Goal: Transaction & Acquisition: Purchase product/service

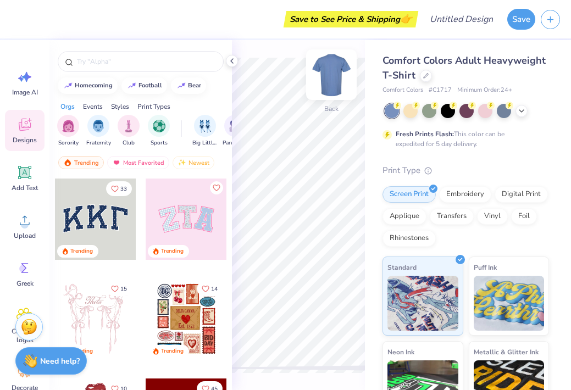
click at [331, 78] on img at bounding box center [331, 75] width 44 height 44
click at [432, 76] on div at bounding box center [426, 75] width 12 height 12
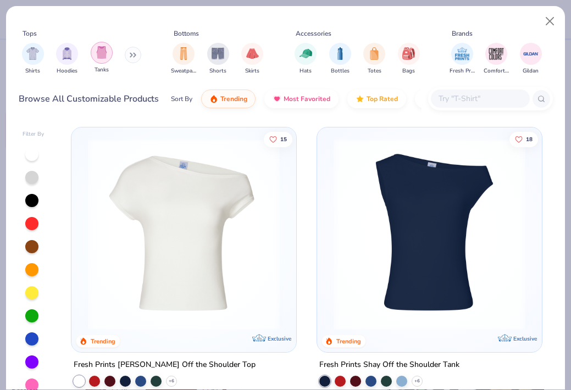
click at [104, 50] on img "filter for Tanks" at bounding box center [102, 52] width 12 height 13
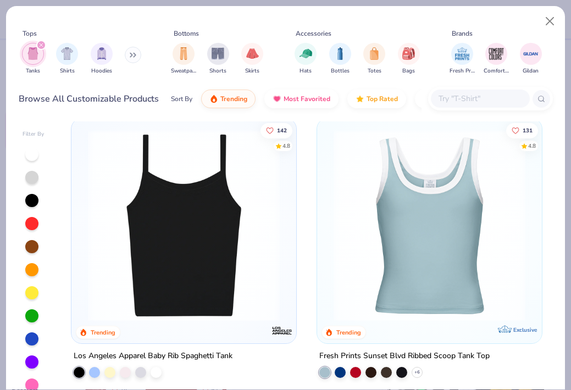
scroll to position [577, 0]
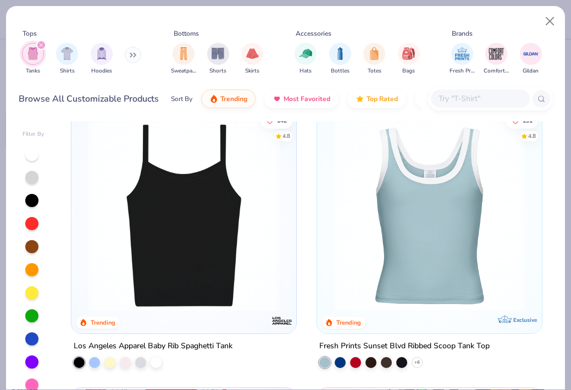
click at [34, 313] on div at bounding box center [31, 315] width 13 height 13
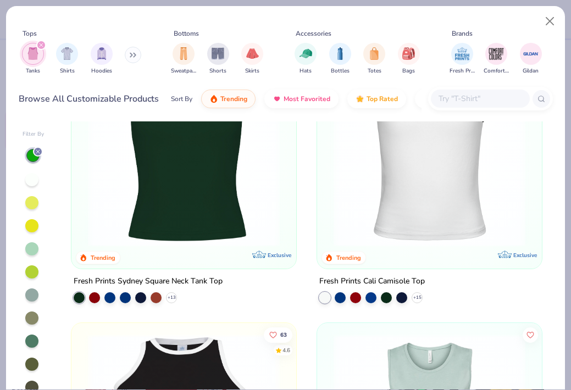
scroll to position [84, 0]
click at [382, 299] on div at bounding box center [386, 296] width 11 height 11
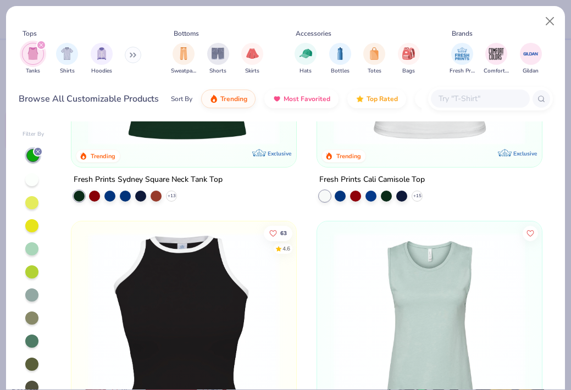
scroll to position [0, 0]
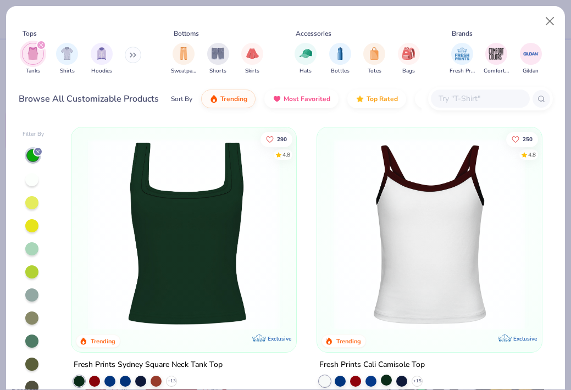
click at [382, 377] on div at bounding box center [386, 380] width 11 height 11
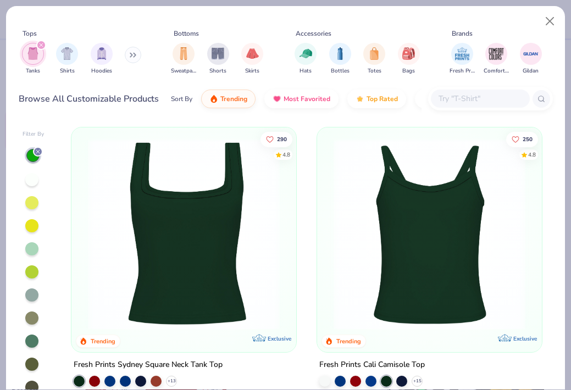
click at [396, 266] on img at bounding box center [429, 235] width 203 height 192
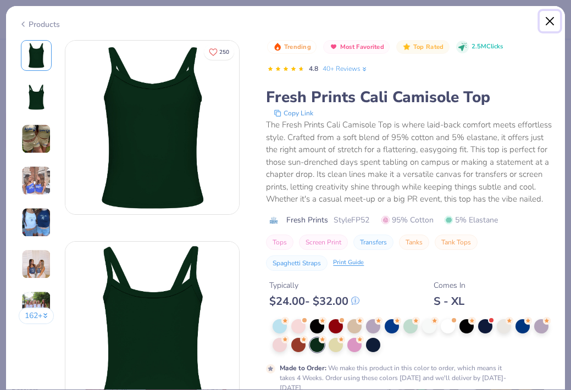
click at [551, 20] on button "Close" at bounding box center [550, 21] width 21 height 21
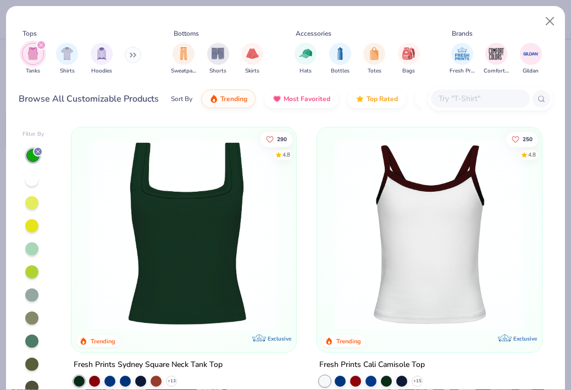
click at [202, 246] on img at bounding box center [183, 235] width 203 height 192
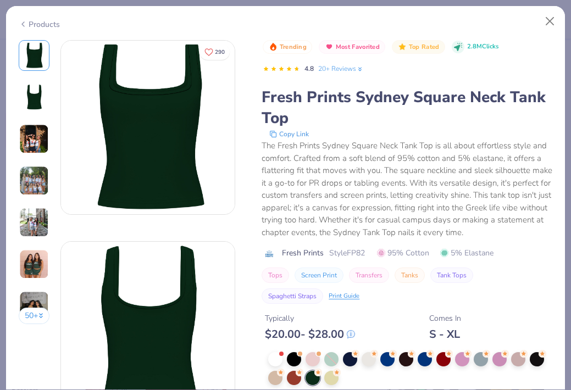
click at [34, 149] on img at bounding box center [34, 139] width 30 height 30
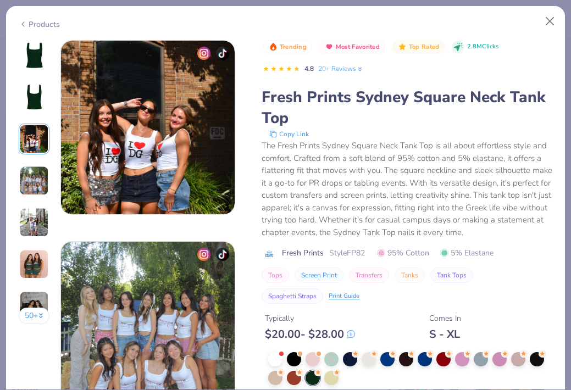
click at [36, 182] on img at bounding box center [34, 181] width 30 height 30
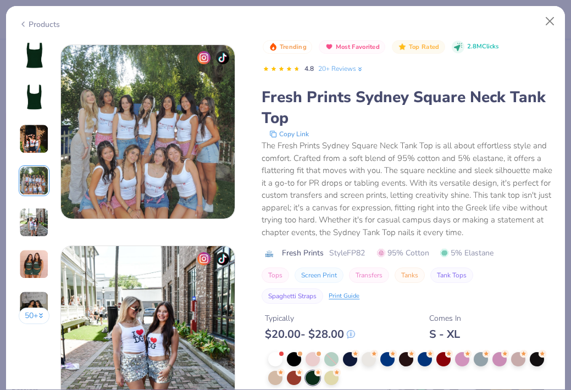
scroll to position [604, 0]
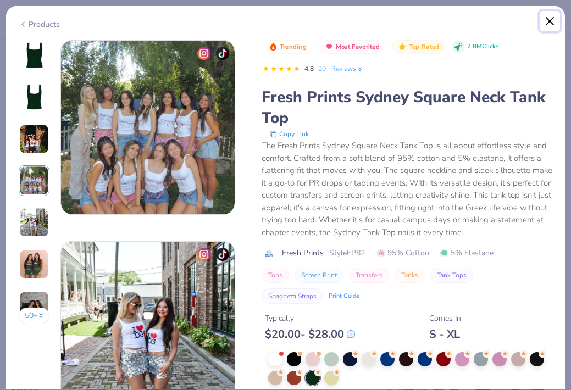
click at [545, 16] on button "Close" at bounding box center [550, 21] width 21 height 21
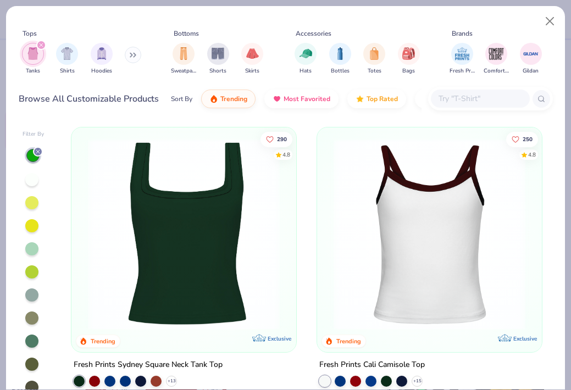
click at [451, 245] on img at bounding box center [429, 235] width 203 height 192
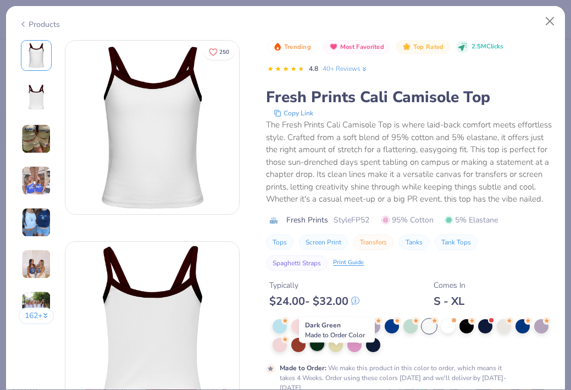
click at [324, 351] on div at bounding box center [317, 344] width 14 height 14
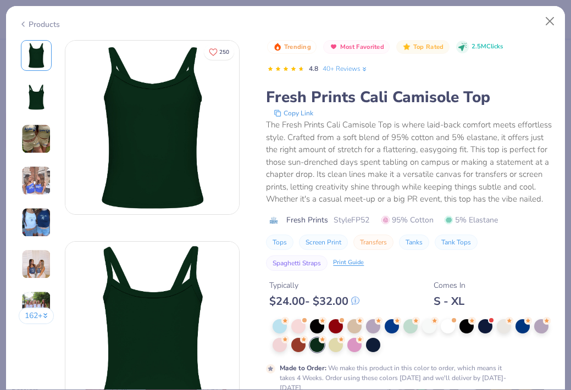
click at [36, 140] on img at bounding box center [36, 139] width 30 height 30
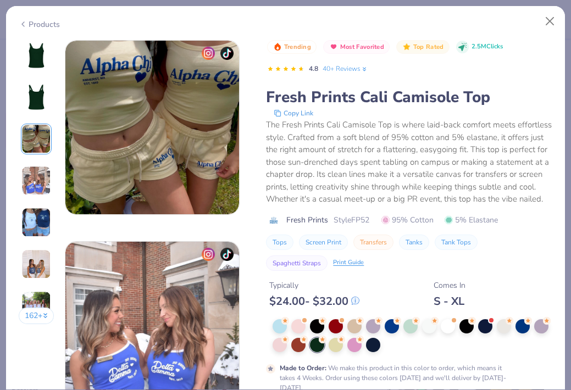
click at [38, 178] on img at bounding box center [36, 181] width 30 height 30
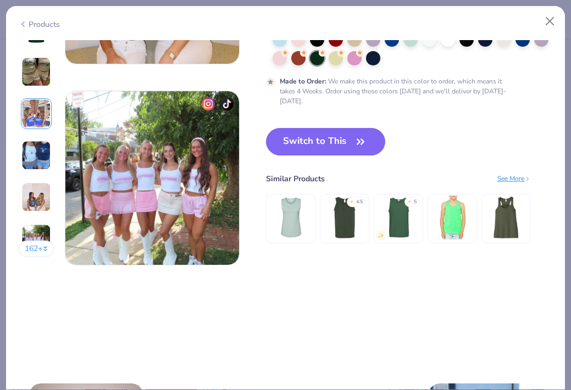
scroll to position [1157, 0]
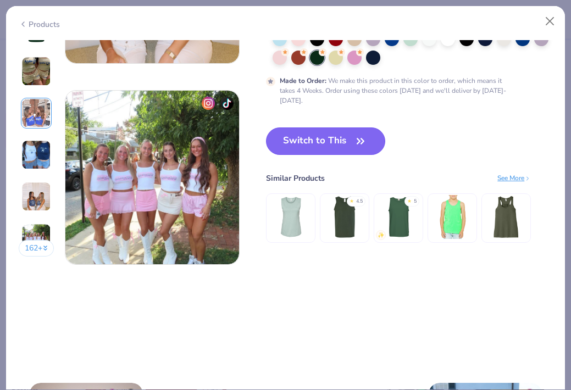
click at [345, 146] on button "Switch to This" at bounding box center [325, 141] width 119 height 27
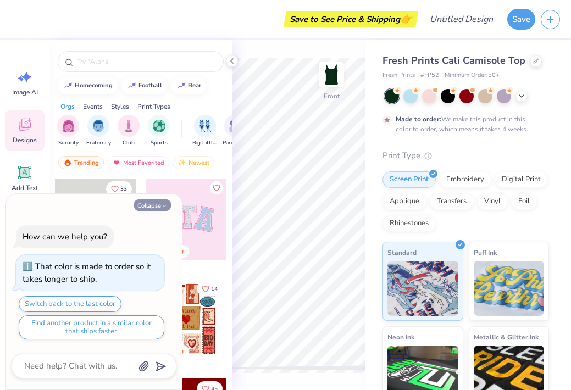
click at [159, 203] on button "Collapse" at bounding box center [152, 206] width 37 height 12
type textarea "x"
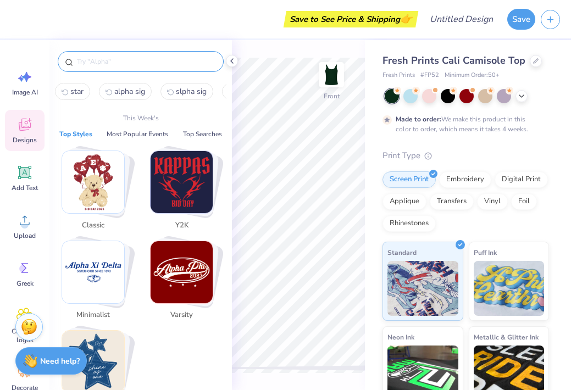
click at [111, 62] on input "text" at bounding box center [146, 61] width 141 height 11
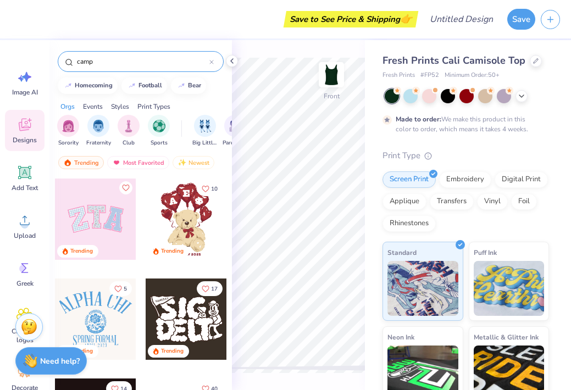
type input "camp"
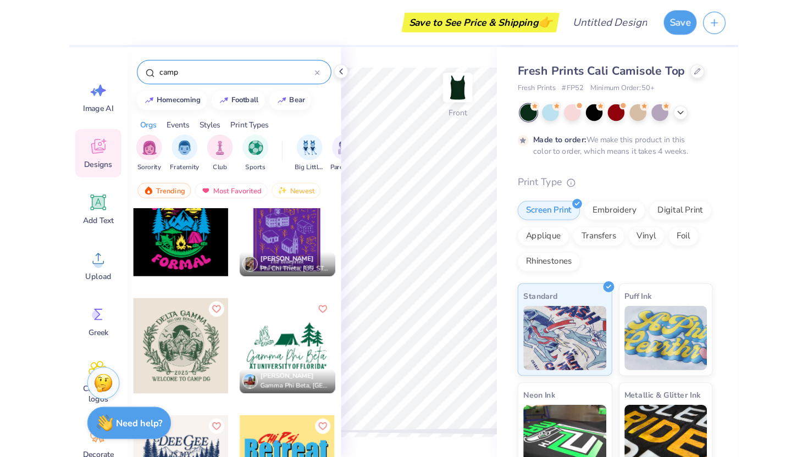
scroll to position [828, 0]
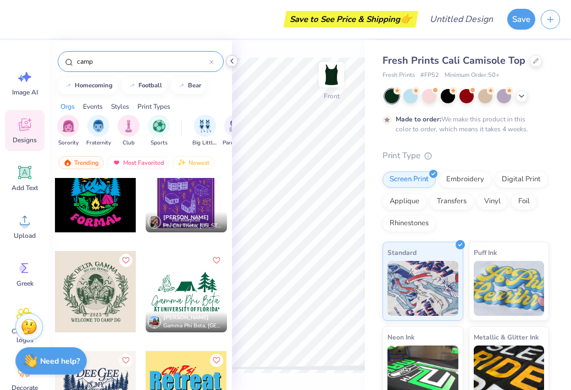
click at [233, 59] on icon at bounding box center [232, 61] width 9 height 9
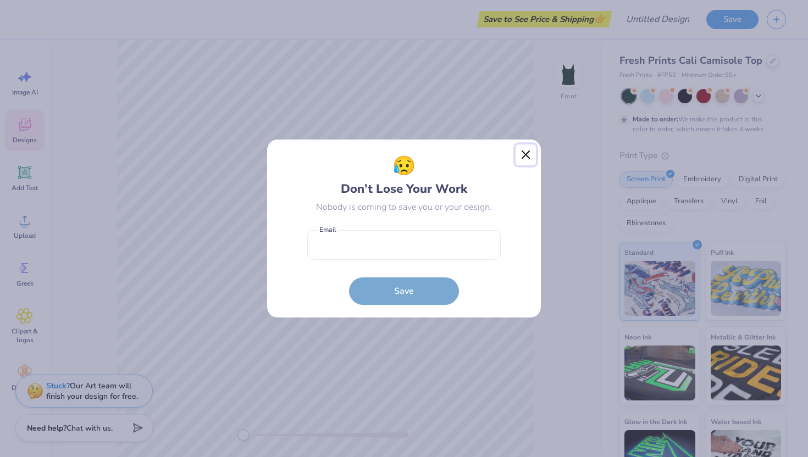
click at [519, 156] on button "Close" at bounding box center [526, 155] width 21 height 21
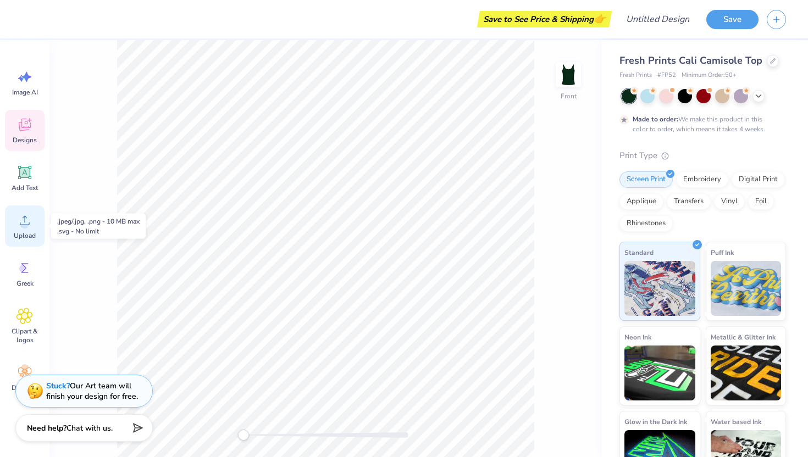
click at [23, 229] on div "Upload" at bounding box center [25, 226] width 40 height 41
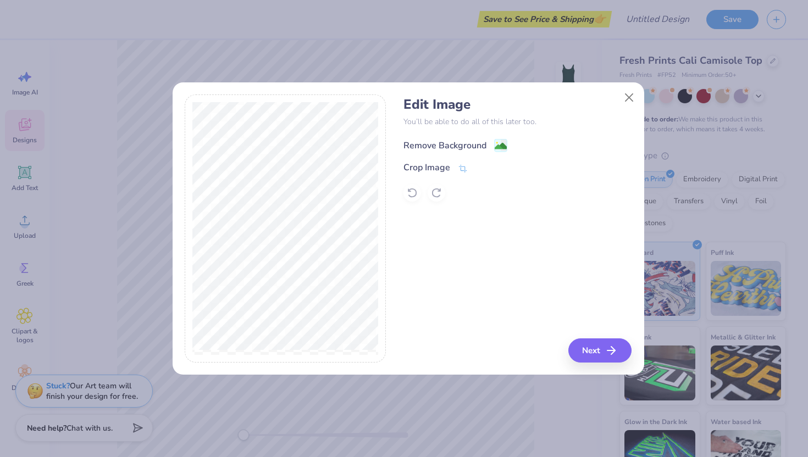
click at [450, 143] on div "Remove Background" at bounding box center [444, 145] width 83 height 13
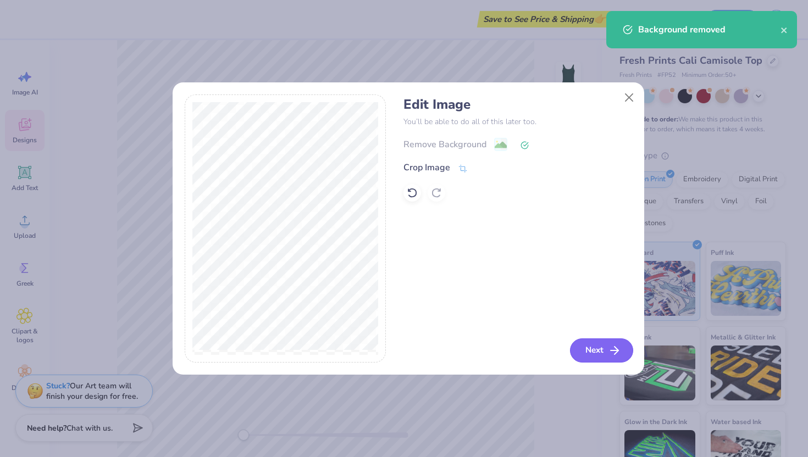
click at [571, 355] on button "Next" at bounding box center [601, 351] width 63 height 24
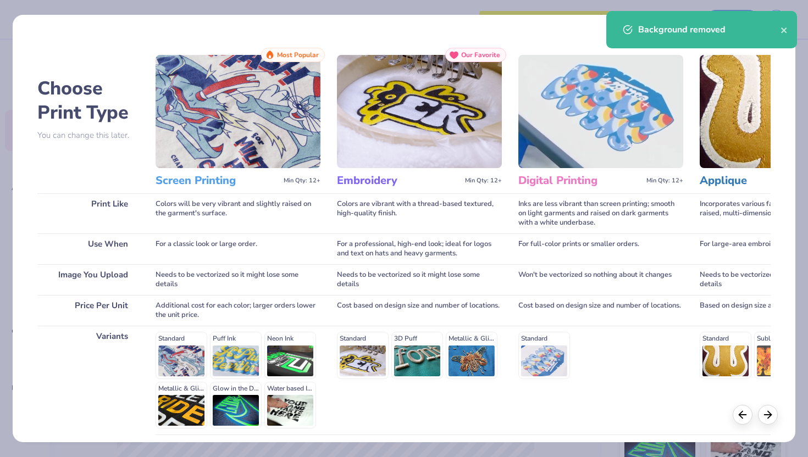
scroll to position [91, 0]
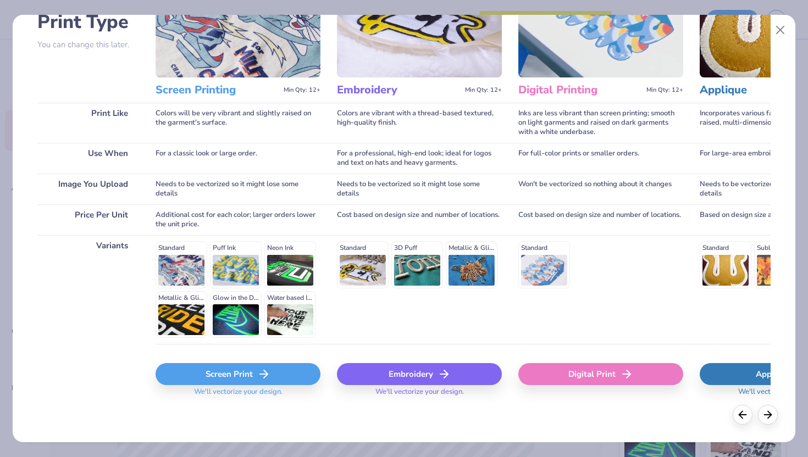
click at [275, 369] on div "Screen Print" at bounding box center [238, 374] width 165 height 22
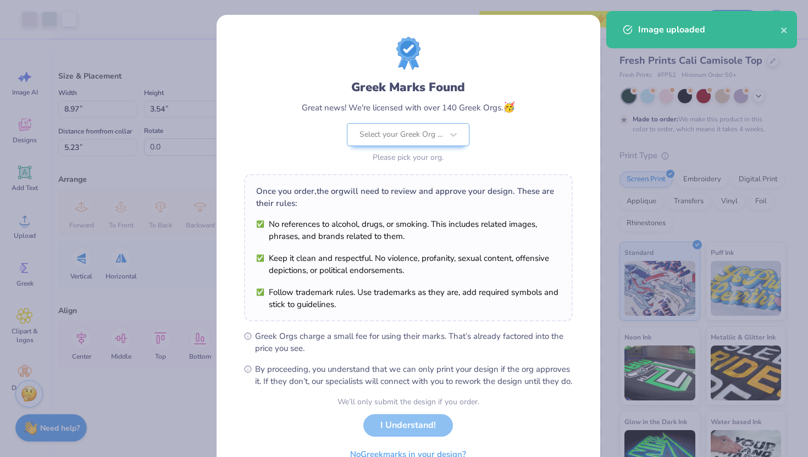
scroll to position [57, 0]
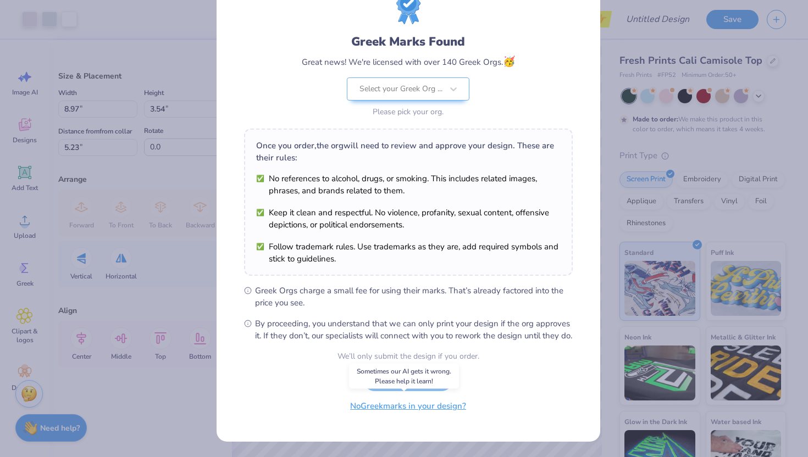
click at [438, 390] on button "No Greek marks in your design?" at bounding box center [408, 406] width 135 height 23
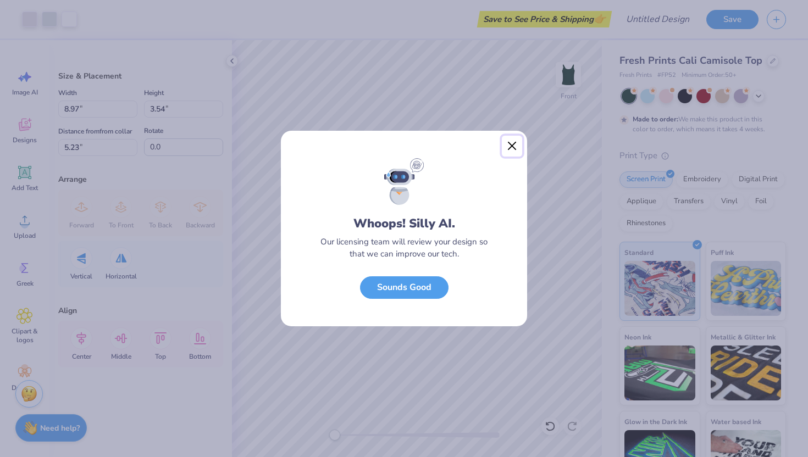
click at [513, 145] on button "Close" at bounding box center [512, 146] width 21 height 21
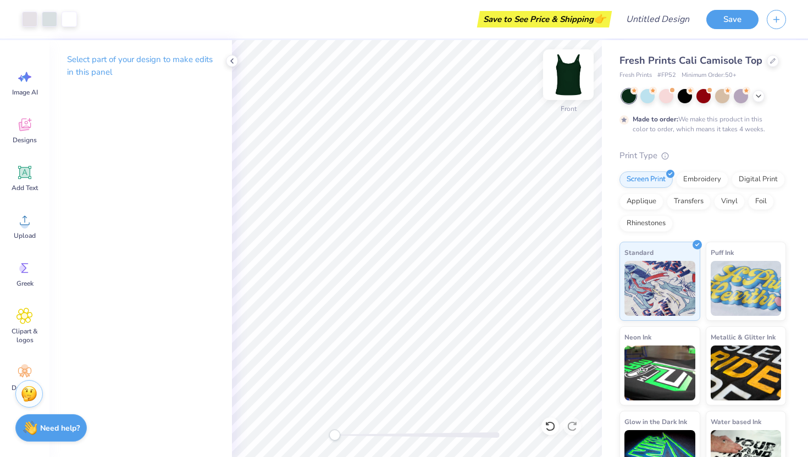
click at [562, 78] on img at bounding box center [568, 75] width 44 height 44
click at [571, 77] on img at bounding box center [568, 75] width 44 height 44
click at [571, 73] on img at bounding box center [568, 75] width 44 height 44
click at [27, 133] on div "Designs" at bounding box center [25, 130] width 40 height 41
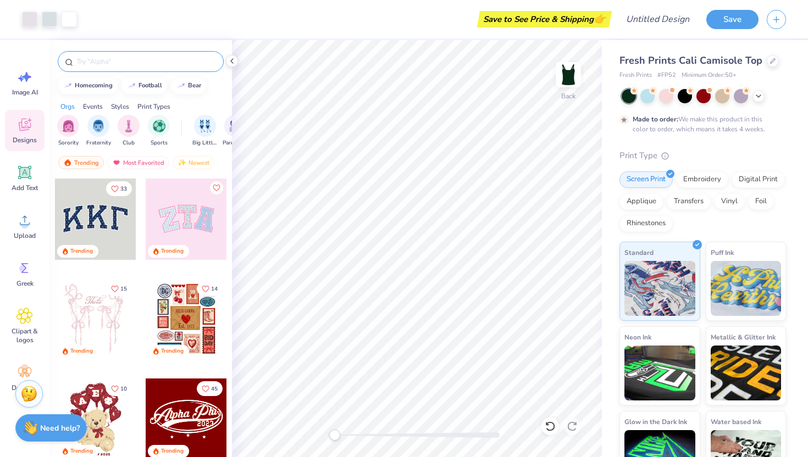
click at [184, 58] on input "text" at bounding box center [146, 61] width 141 height 11
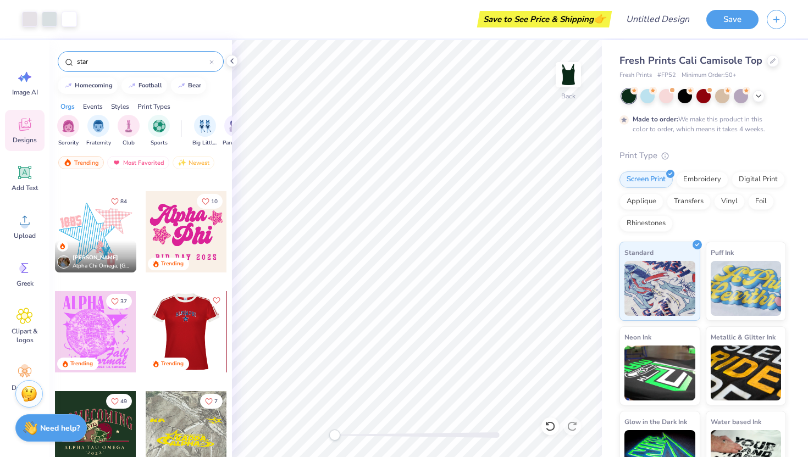
scroll to position [370, 0]
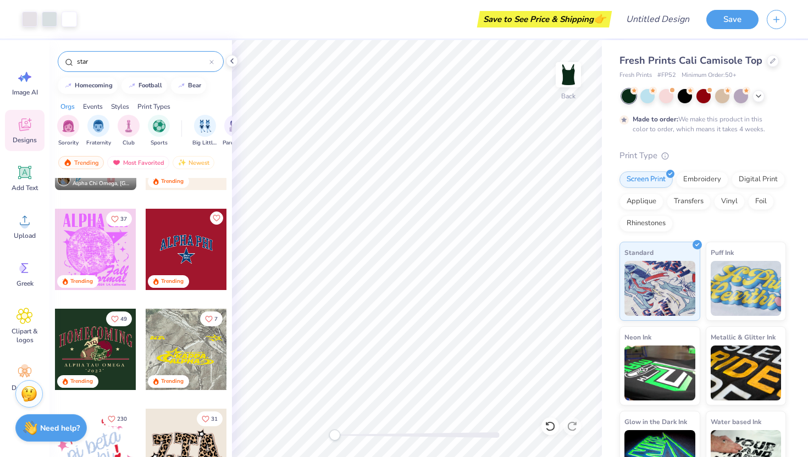
type input "star"
click at [192, 267] on div at bounding box center [186, 249] width 81 height 81
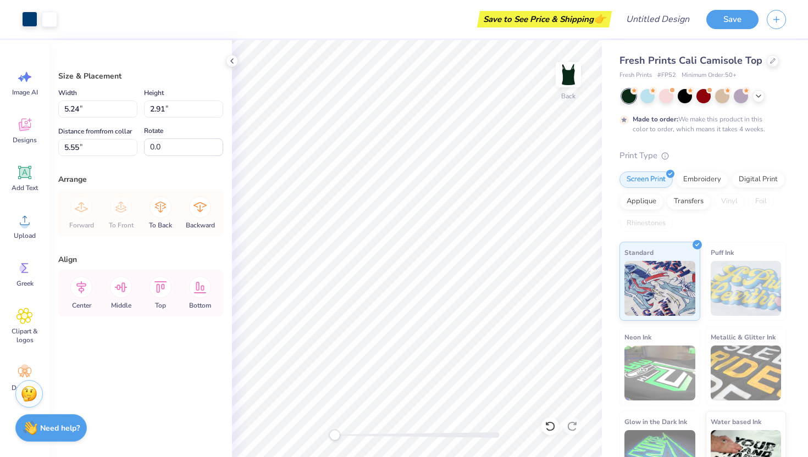
type input "8.48"
type input "3.35"
type input "1.66"
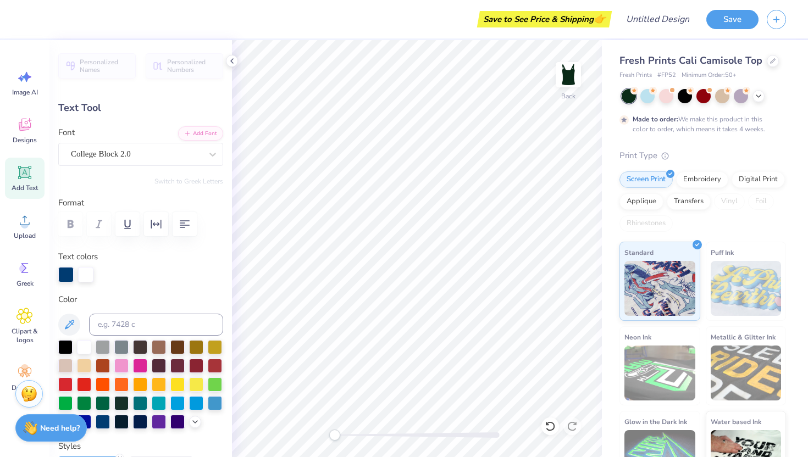
scroll to position [9, 2]
type textarea "Alpha SIG"
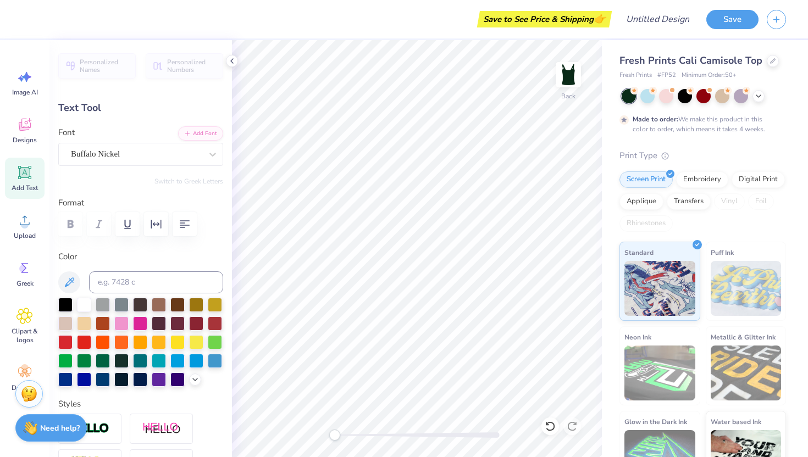
scroll to position [9, 1]
click at [552, 390] on icon at bounding box center [550, 426] width 11 height 11
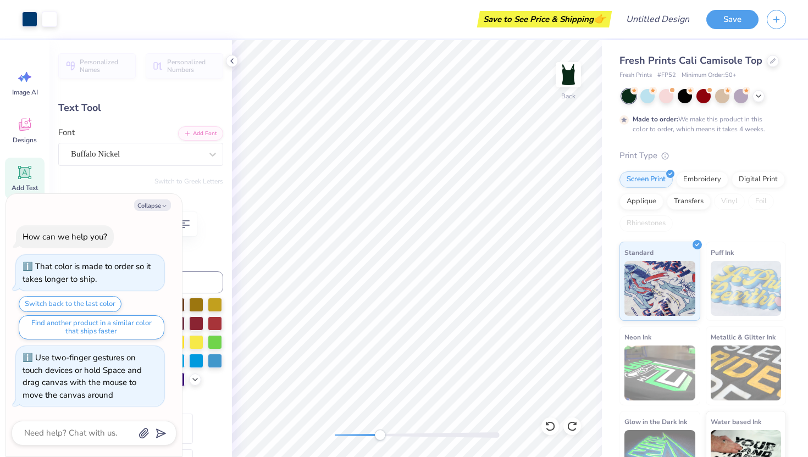
click at [386, 390] on div "Back" at bounding box center [417, 248] width 370 height 417
type textarea "x"
type textarea "1"
type textarea "x"
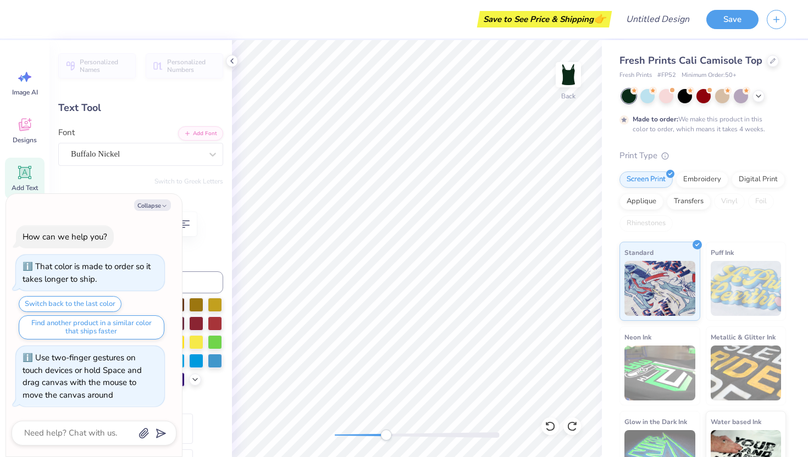
type textarea "19"
type textarea "x"
type textarea "190"
type textarea "x"
type textarea "1901"
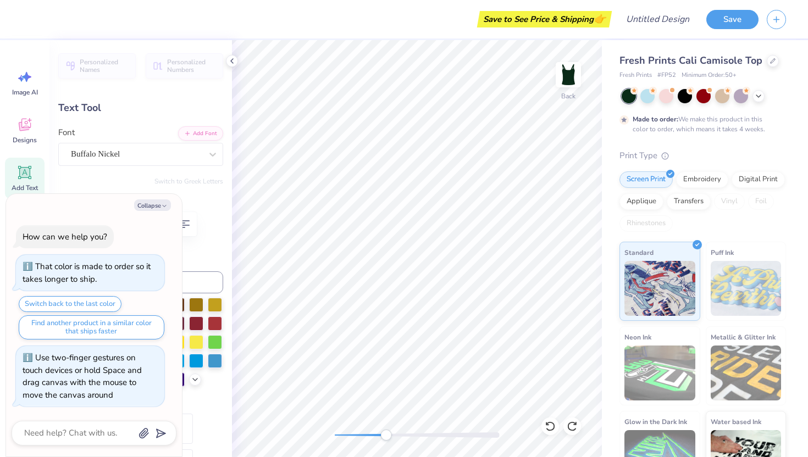
scroll to position [9, 2]
drag, startPoint x: 390, startPoint y: 433, endPoint x: 338, endPoint y: 429, distance: 52.4
click at [338, 390] on div "Accessibility label" at bounding box center [338, 435] width 11 height 11
type textarea "x"
type input "5.24"
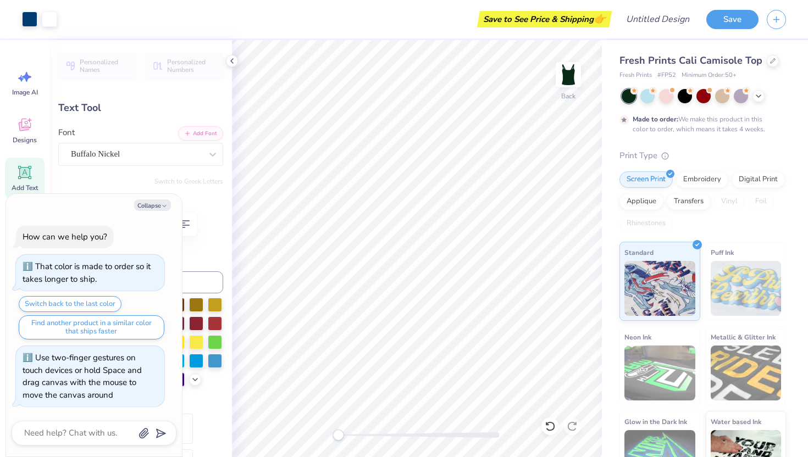
type input "1.61"
type input "2.23"
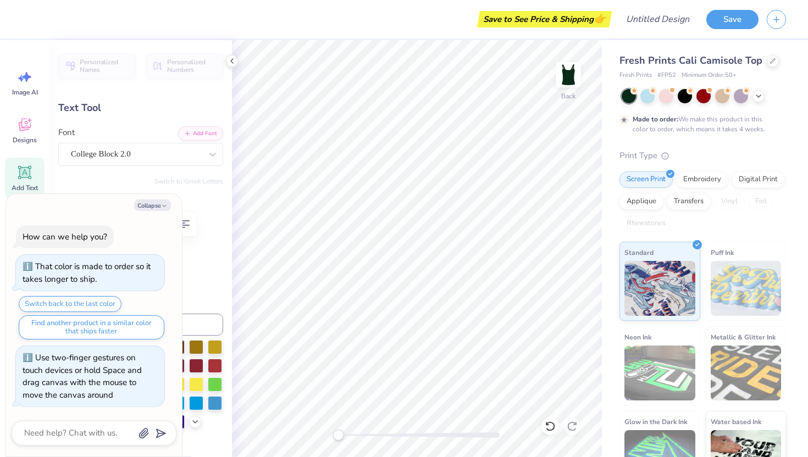
type textarea "x"
type textarea "Alpha"
type textarea "x"
type textarea "Alpha s"
type textarea "x"
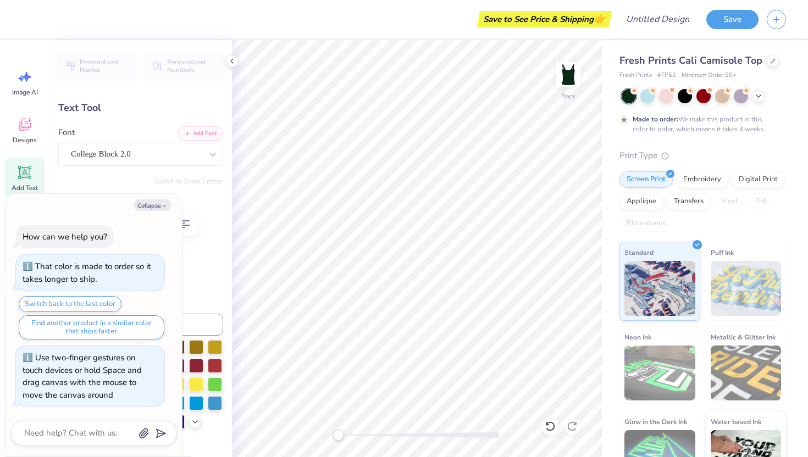
type textarea "Alpha si"
type textarea "x"
type textarea "Alpha sig"
type textarea "x"
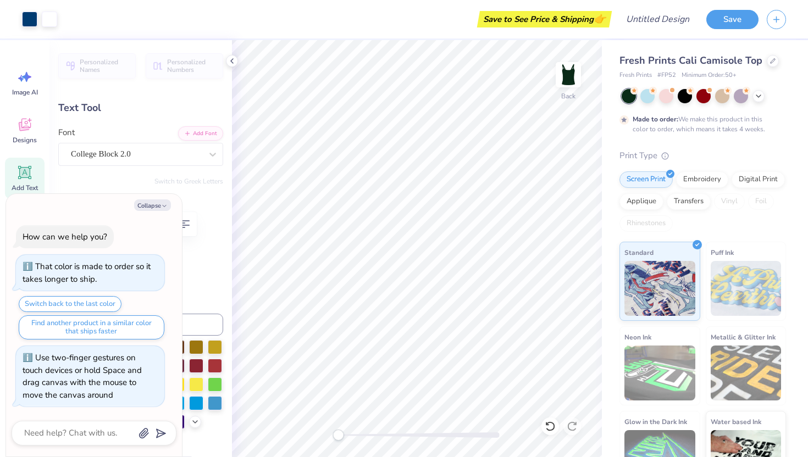
type input "5.11"
type input "1.60"
click at [161, 211] on div "Collapse How can we help you? That color is made to order so it takes longer to…" at bounding box center [94, 325] width 176 height 263
click at [153, 203] on button "Collapse" at bounding box center [152, 206] width 37 height 12
type textarea "x"
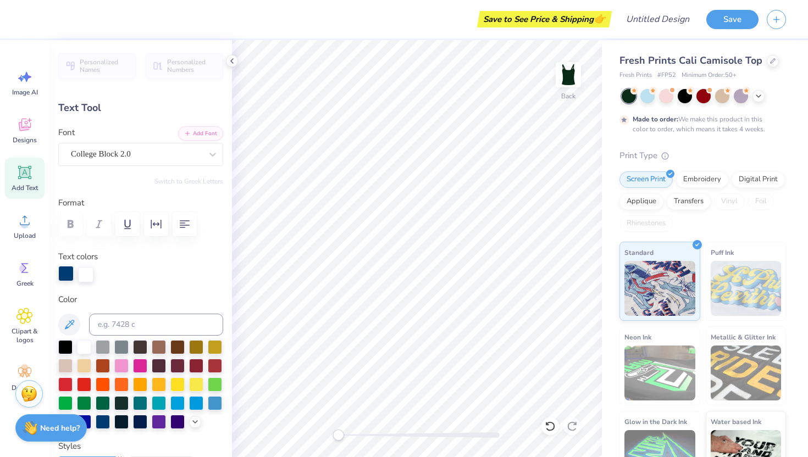
click at [63, 279] on div at bounding box center [65, 273] width 15 height 15
click at [85, 350] on div at bounding box center [84, 346] width 14 height 14
click at [129, 285] on div "Personalized Names Personalized Numbers Text Tool Add Font Font College Block 2…" at bounding box center [140, 248] width 183 height 417
click at [61, 274] on div at bounding box center [65, 273] width 15 height 15
click at [89, 270] on div at bounding box center [85, 273] width 15 height 15
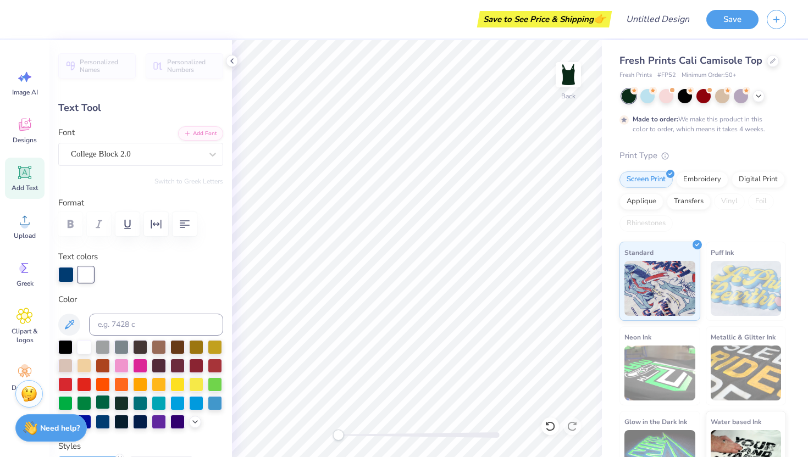
click at [110, 390] on div at bounding box center [103, 402] width 14 height 14
click at [68, 273] on div at bounding box center [65, 273] width 15 height 15
click at [120, 375] on div at bounding box center [140, 384] width 165 height 89
click at [84, 346] on div at bounding box center [84, 346] width 14 height 14
click at [86, 278] on div at bounding box center [85, 274] width 15 height 15
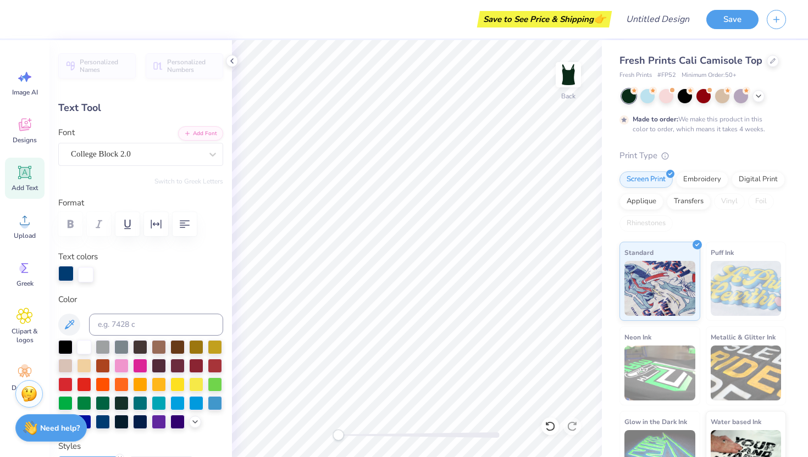
click at [65, 272] on div at bounding box center [65, 273] width 15 height 15
click at [84, 349] on div at bounding box center [84, 346] width 14 height 14
click at [86, 276] on div at bounding box center [85, 274] width 15 height 15
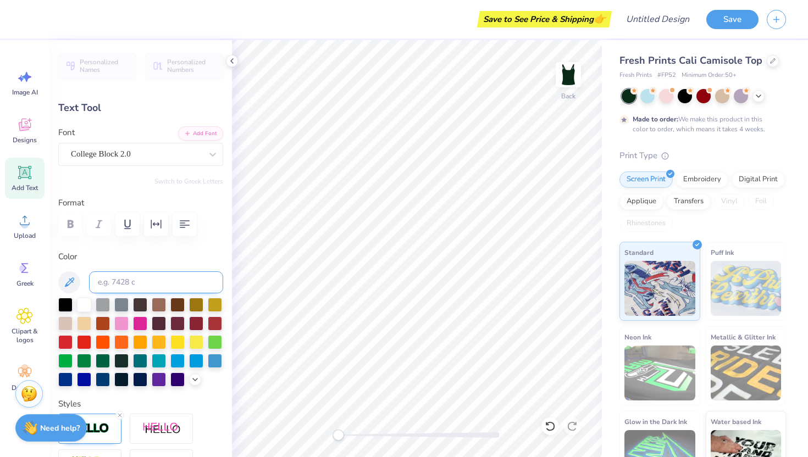
scroll to position [16, 0]
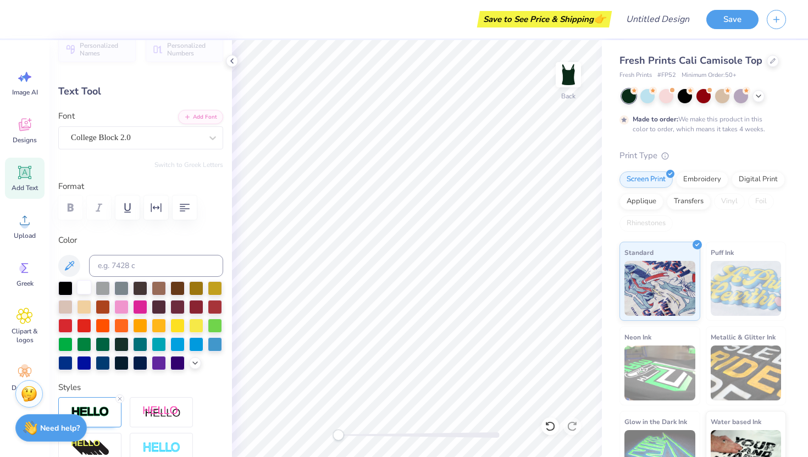
click at [87, 285] on div at bounding box center [84, 287] width 14 height 14
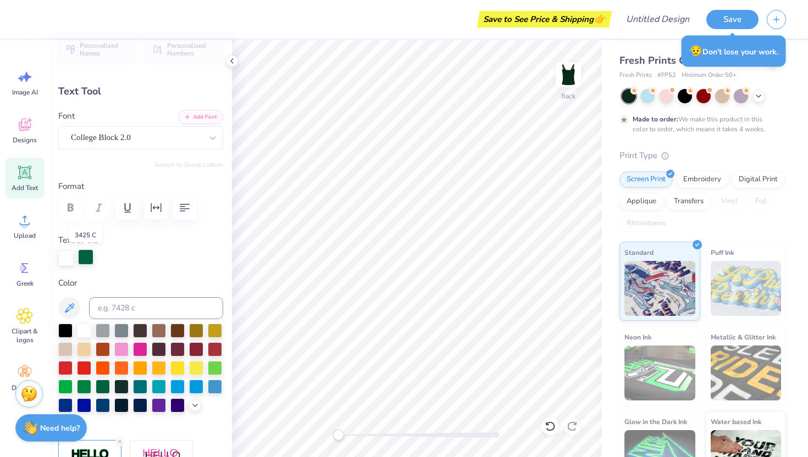
click at [88, 258] on div at bounding box center [85, 257] width 15 height 15
click at [65, 333] on div at bounding box center [65, 330] width 14 height 14
type input "0.46"
type input "0.17"
type input "4.45"
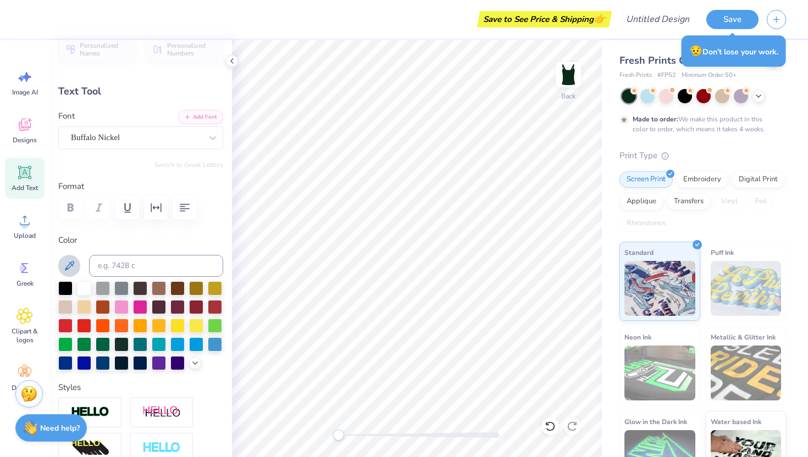
click at [77, 262] on button at bounding box center [69, 266] width 22 height 22
click at [553, 390] on icon at bounding box center [550, 426] width 11 height 11
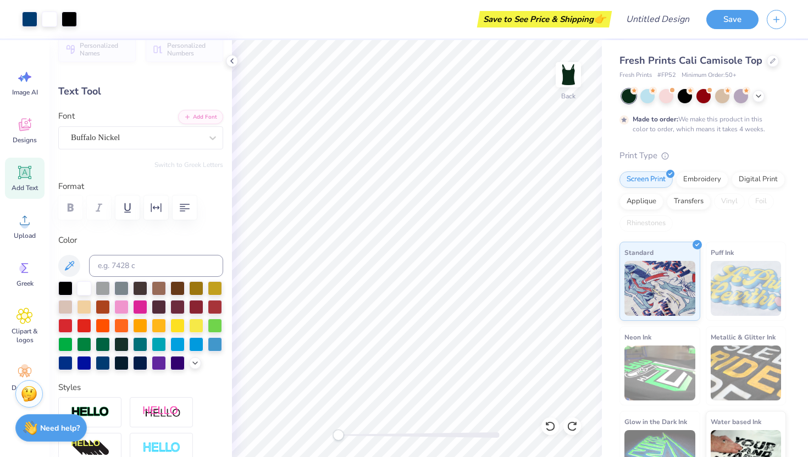
type input "5.11"
type input "1.60"
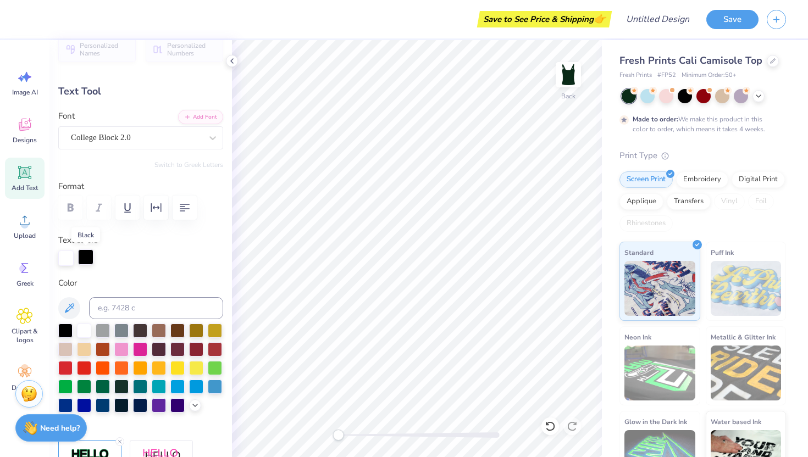
click at [90, 255] on div at bounding box center [85, 257] width 15 height 15
click at [84, 328] on div at bounding box center [84, 330] width 14 height 14
click at [68, 253] on div at bounding box center [65, 258] width 15 height 15
click at [72, 309] on icon at bounding box center [69, 308] width 13 height 13
click at [68, 263] on div at bounding box center [65, 257] width 15 height 15
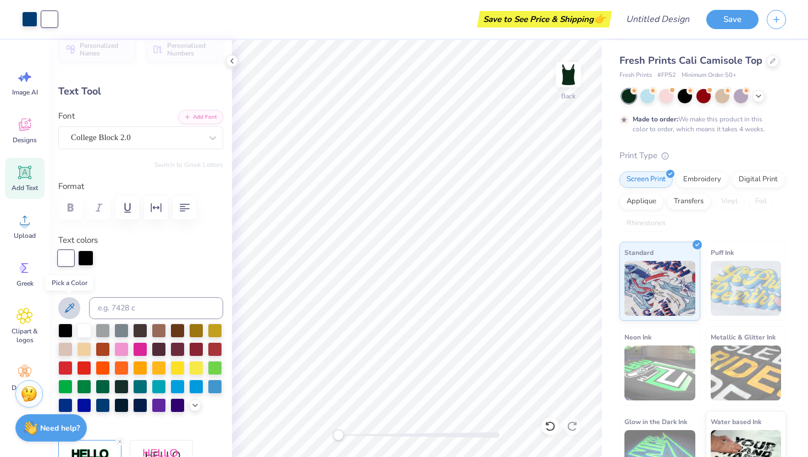
click at [70, 306] on icon at bounding box center [69, 307] width 9 height 9
click at [82, 258] on div at bounding box center [85, 257] width 15 height 15
click at [74, 310] on icon at bounding box center [69, 308] width 13 height 13
click at [168, 364] on div at bounding box center [140, 368] width 165 height 89
click at [134, 359] on div at bounding box center [140, 368] width 165 height 89
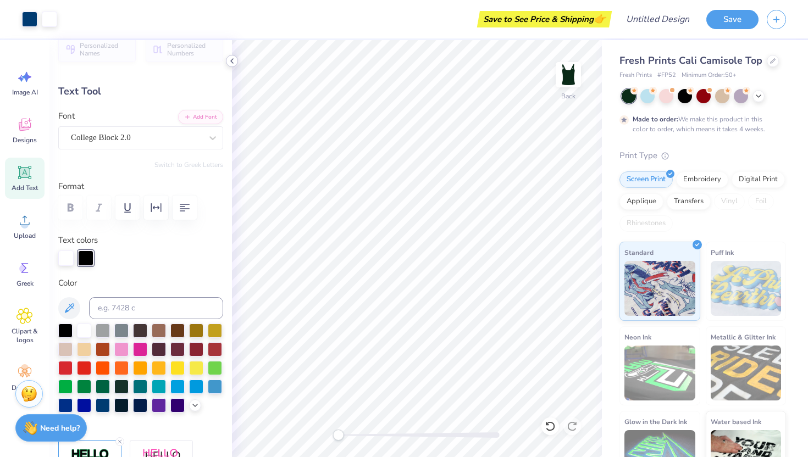
click at [233, 64] on icon at bounding box center [232, 61] width 9 height 9
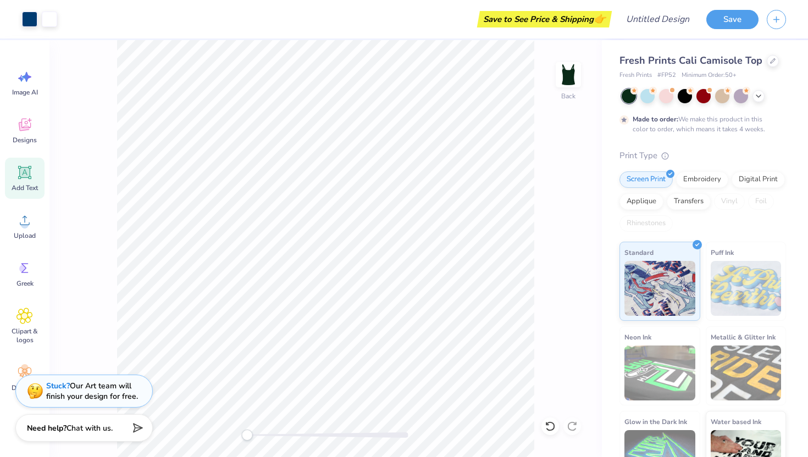
type input "2.24"
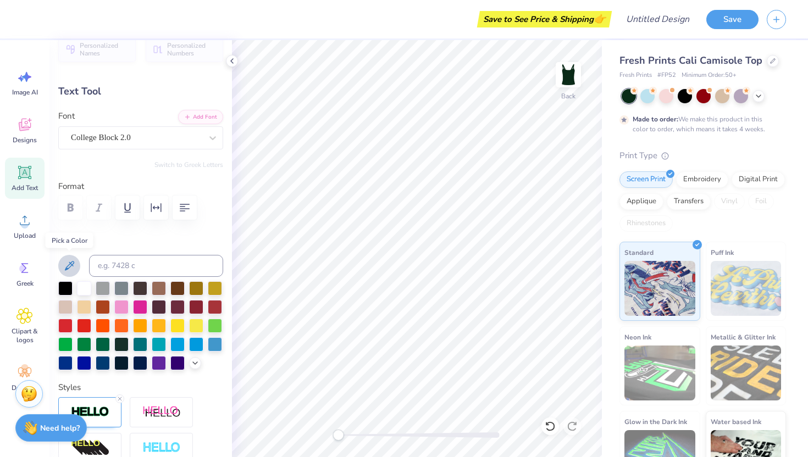
click at [67, 263] on icon at bounding box center [69, 265] width 13 height 13
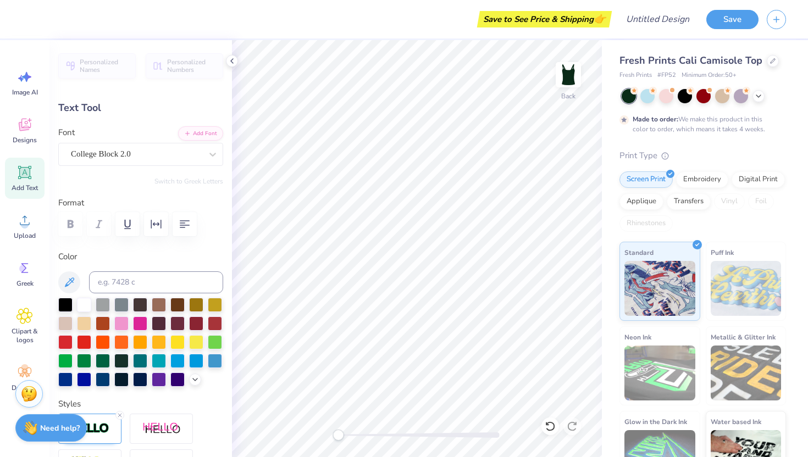
scroll to position [9, 2]
click at [129, 342] on div at bounding box center [121, 341] width 14 height 14
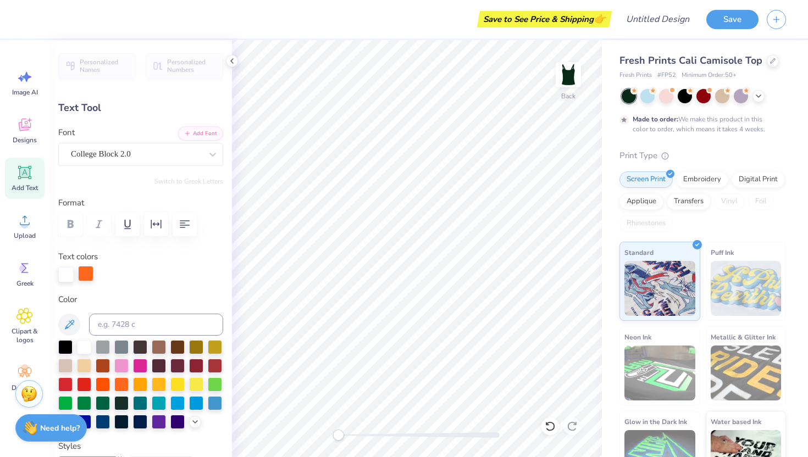
click at [89, 269] on div at bounding box center [85, 273] width 15 height 15
click at [231, 59] on icon at bounding box center [232, 61] width 9 height 9
click at [89, 269] on div at bounding box center [85, 273] width 15 height 15
click at [147, 369] on div at bounding box center [140, 365] width 14 height 14
click at [65, 268] on div at bounding box center [65, 273] width 15 height 15
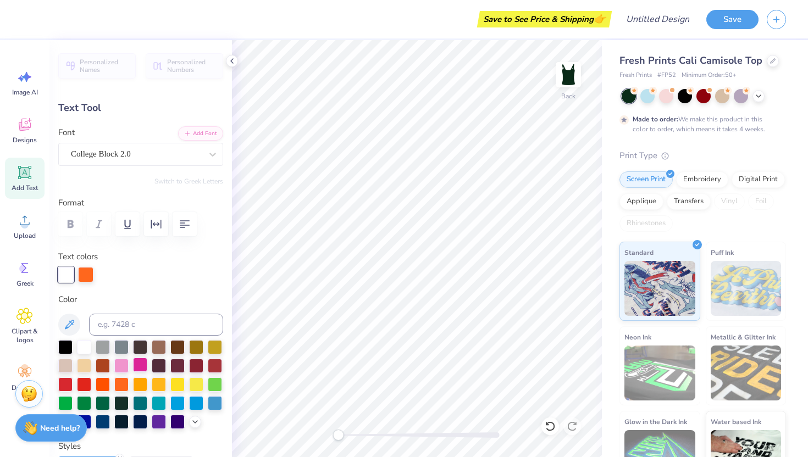
click at [147, 363] on div at bounding box center [140, 365] width 14 height 14
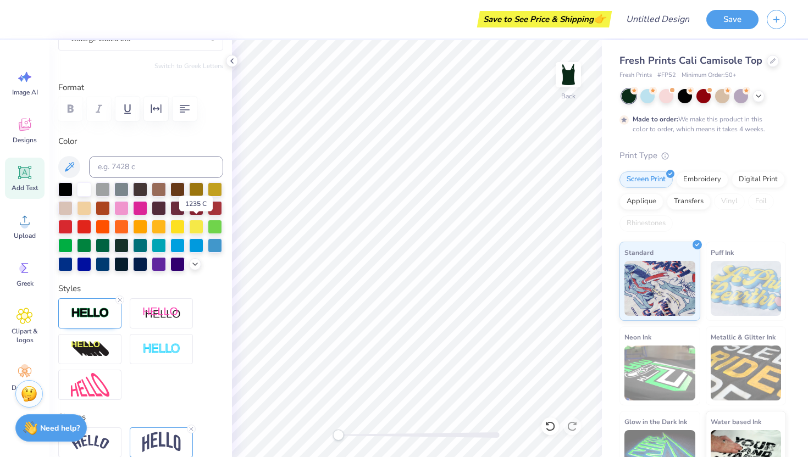
scroll to position [115, 0]
click at [147, 247] on div at bounding box center [140, 244] width 14 height 14
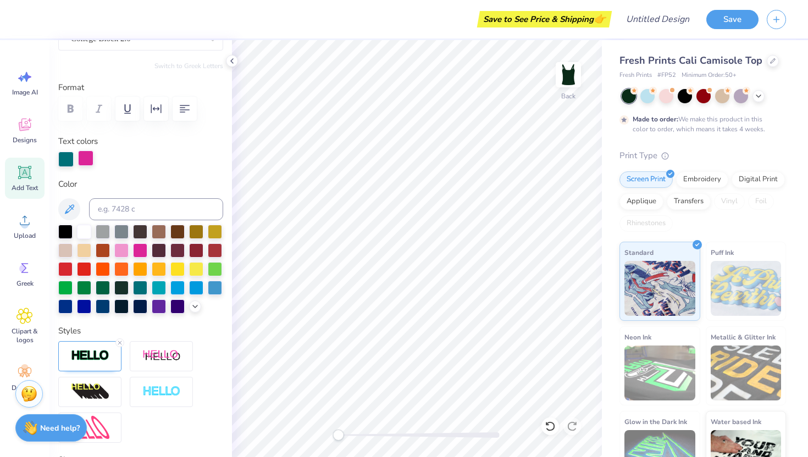
click at [85, 157] on div at bounding box center [85, 158] width 15 height 15
click at [84, 231] on div at bounding box center [84, 231] width 14 height 14
click at [68, 158] on div at bounding box center [65, 158] width 15 height 15
click at [68, 206] on icon at bounding box center [69, 209] width 13 height 13
click at [129, 287] on div at bounding box center [121, 287] width 14 height 14
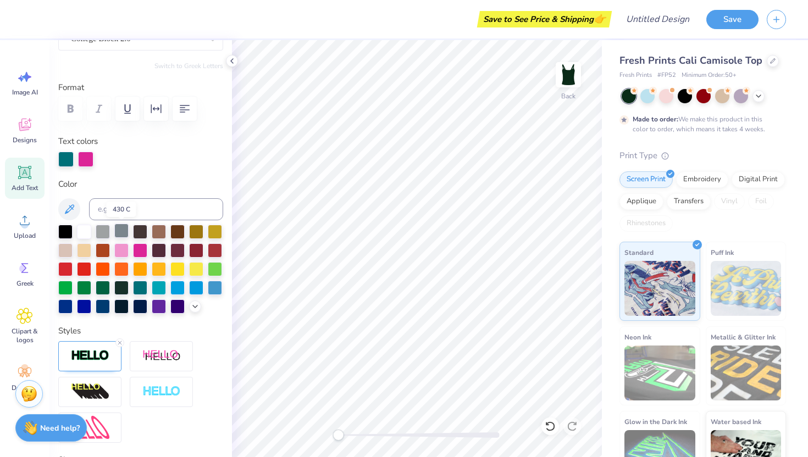
scroll to position [110, 0]
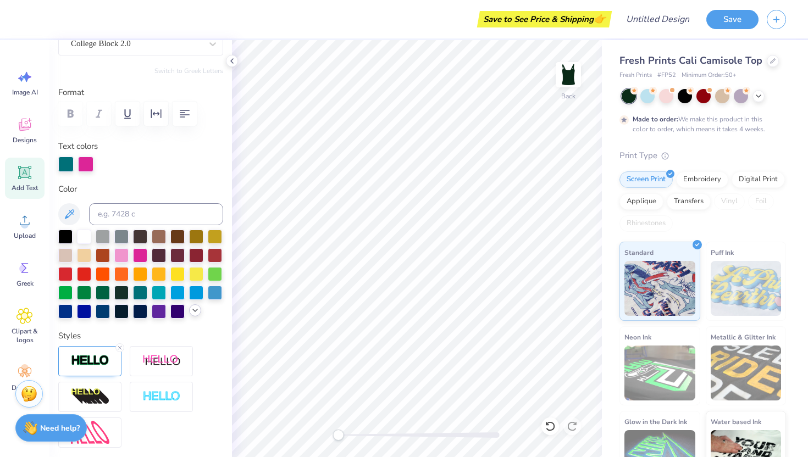
click at [191, 315] on icon at bounding box center [195, 310] width 9 height 9
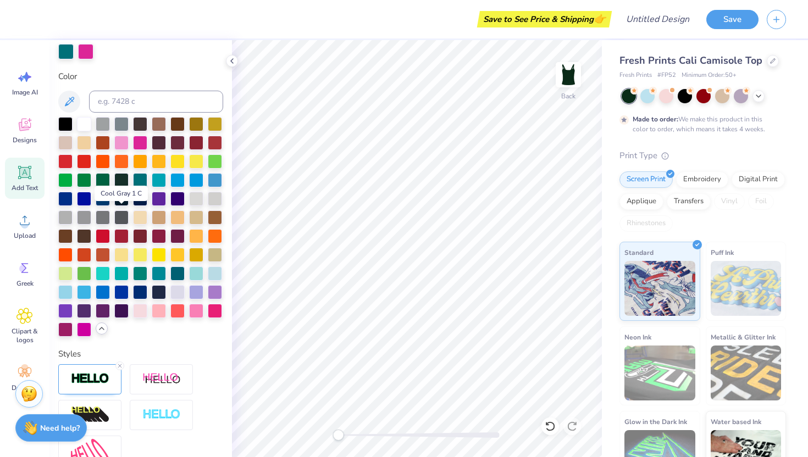
scroll to position [225, 0]
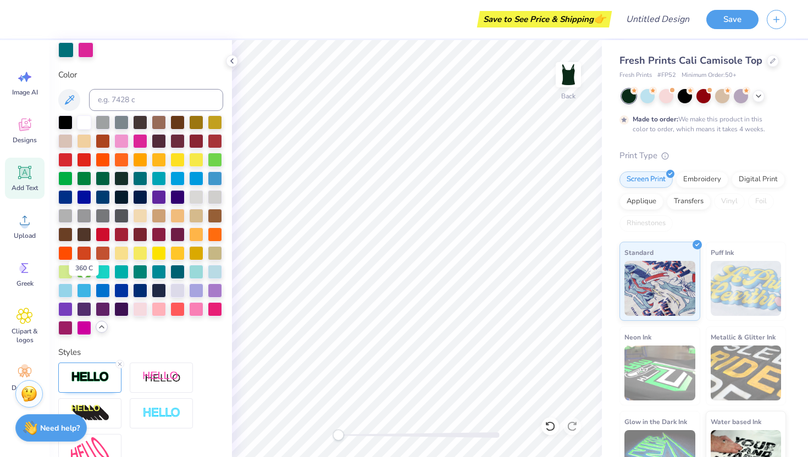
click at [86, 278] on div at bounding box center [84, 271] width 14 height 14
click at [135, 278] on div at bounding box center [140, 271] width 14 height 14
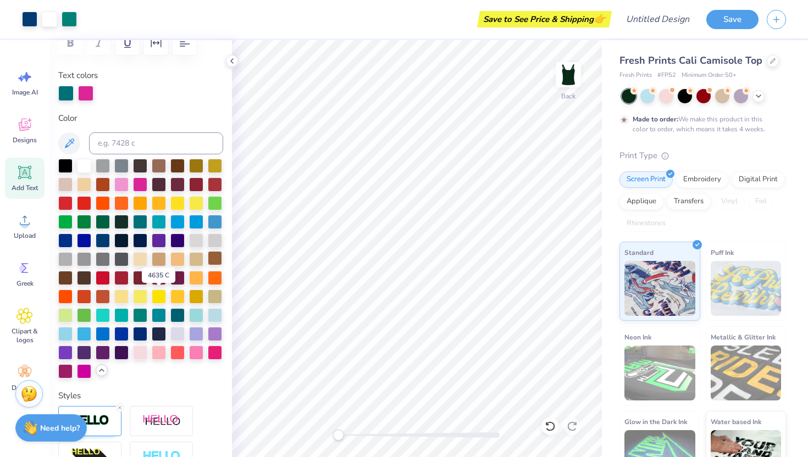
scroll to position [139, 0]
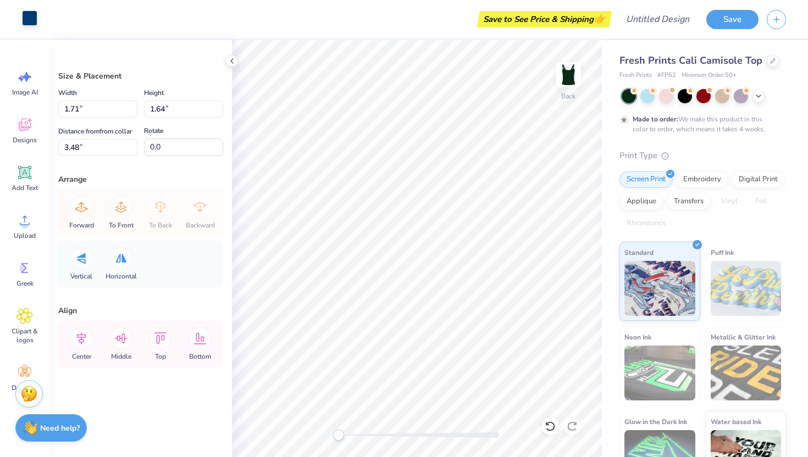
click at [26, 15] on div at bounding box center [29, 17] width 15 height 15
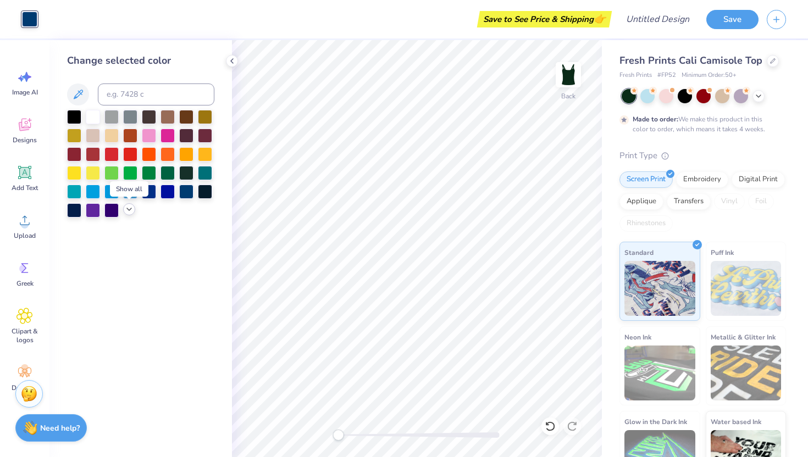
click at [126, 208] on icon at bounding box center [129, 209] width 9 height 9
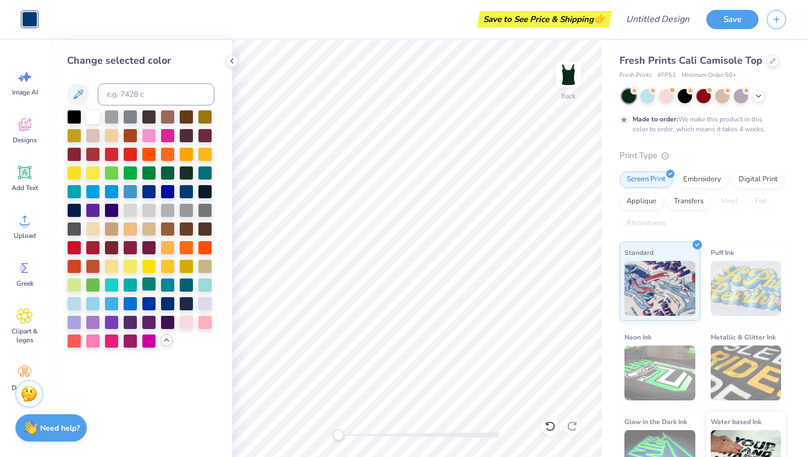
click at [148, 285] on div at bounding box center [149, 284] width 14 height 14
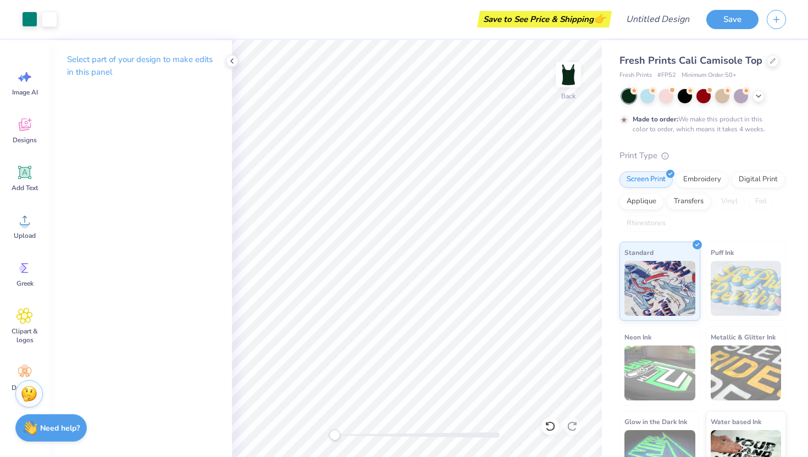
click at [268, 390] on div "Back" at bounding box center [417, 248] width 370 height 417
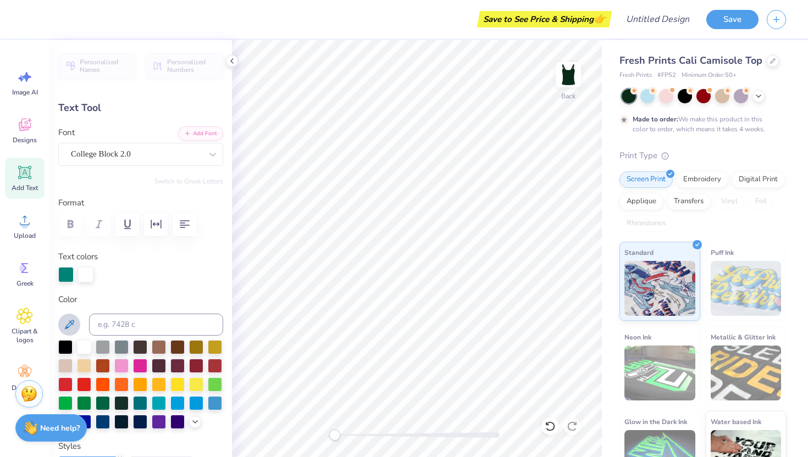
click at [68, 323] on icon at bounding box center [69, 324] width 13 height 13
click at [571, 57] on icon at bounding box center [772, 59] width 5 height 5
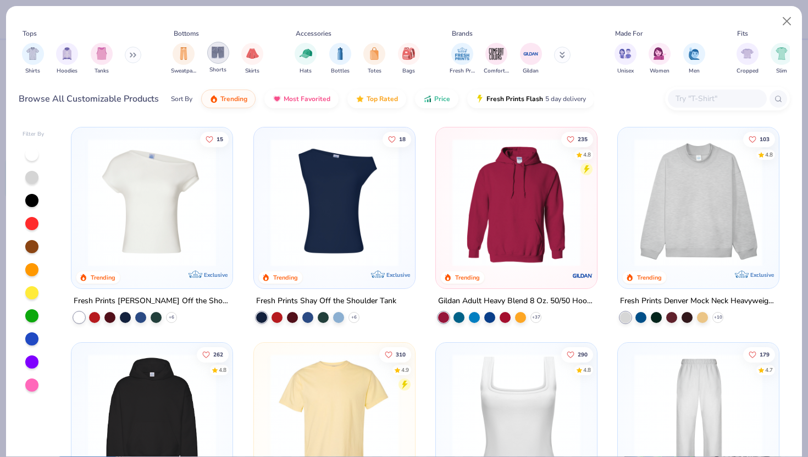
click at [220, 57] on img "filter for Shorts" at bounding box center [218, 52] width 13 height 13
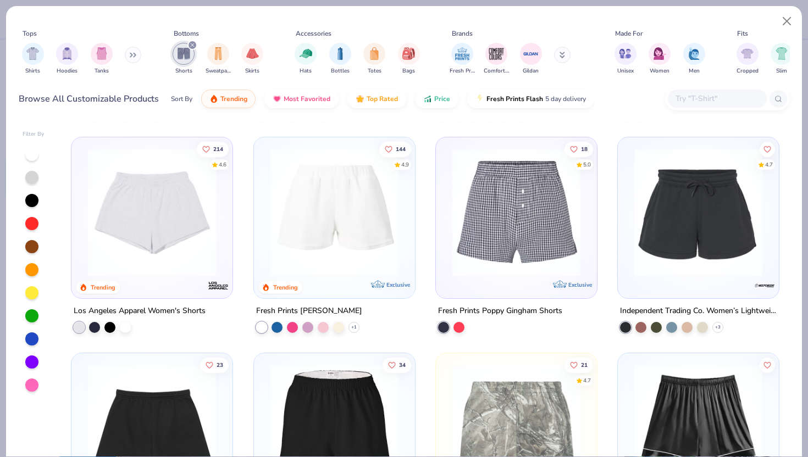
scroll to position [207, 0]
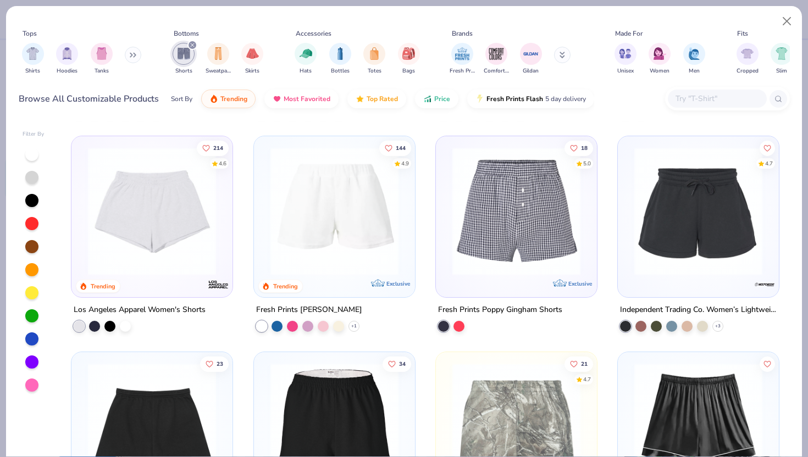
click at [35, 310] on div at bounding box center [31, 315] width 13 height 13
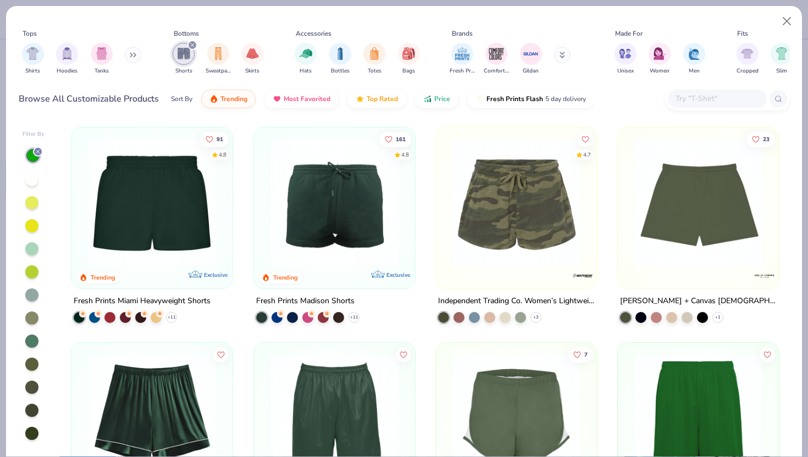
click at [136, 248] on img at bounding box center [151, 203] width 139 height 128
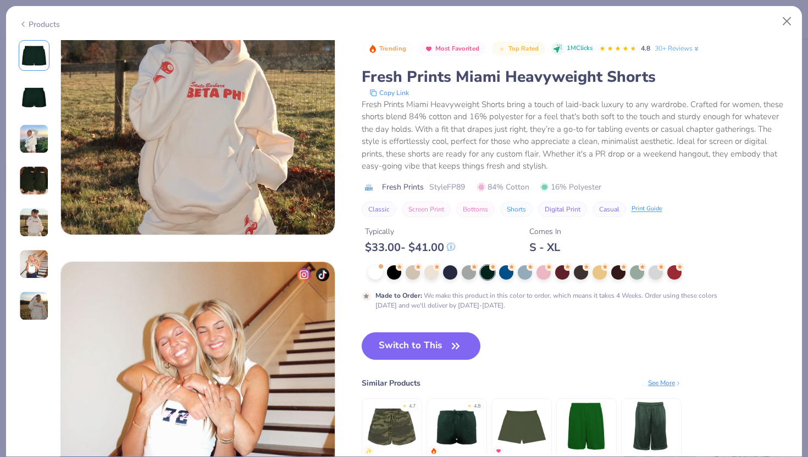
scroll to position [1300, 0]
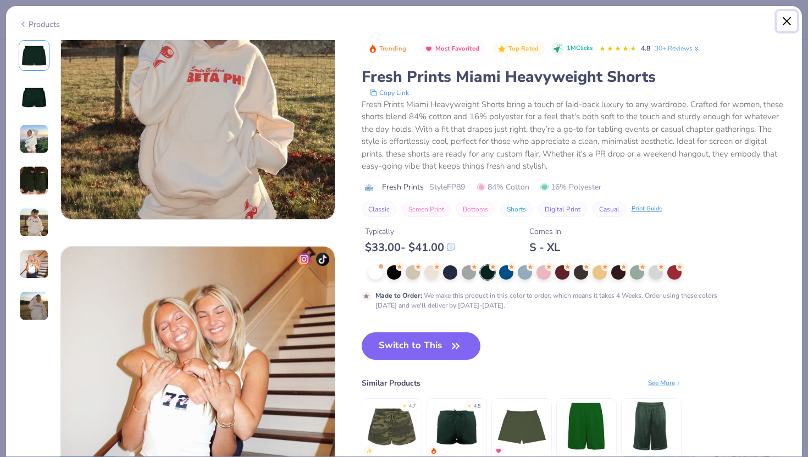
click at [571, 21] on button "Close" at bounding box center [787, 21] width 21 height 21
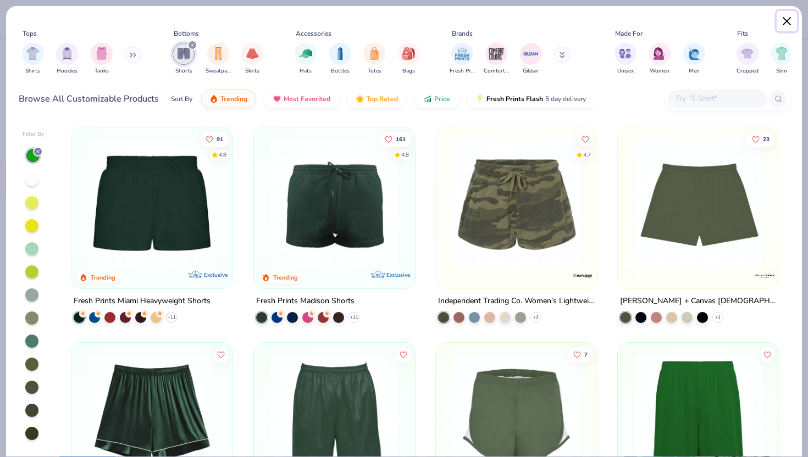
click at [571, 21] on button "Close" at bounding box center [787, 21] width 21 height 21
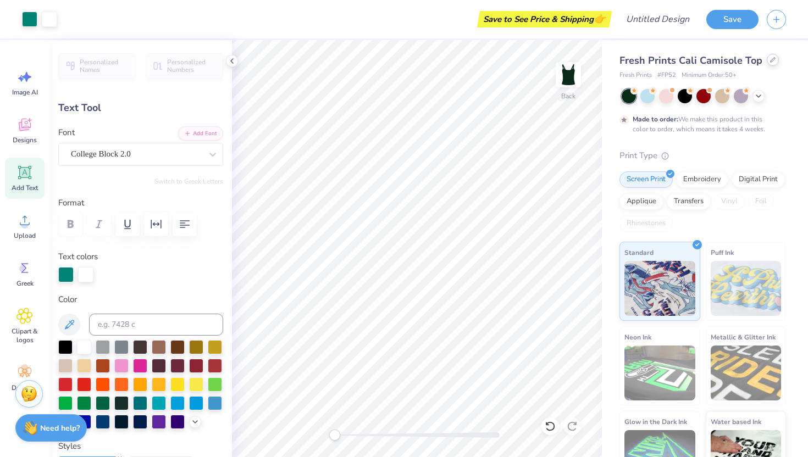
click at [571, 63] on div "Fresh Prints Cali Camisole Top" at bounding box center [703, 60] width 167 height 15
click at [571, 63] on div at bounding box center [773, 60] width 12 height 12
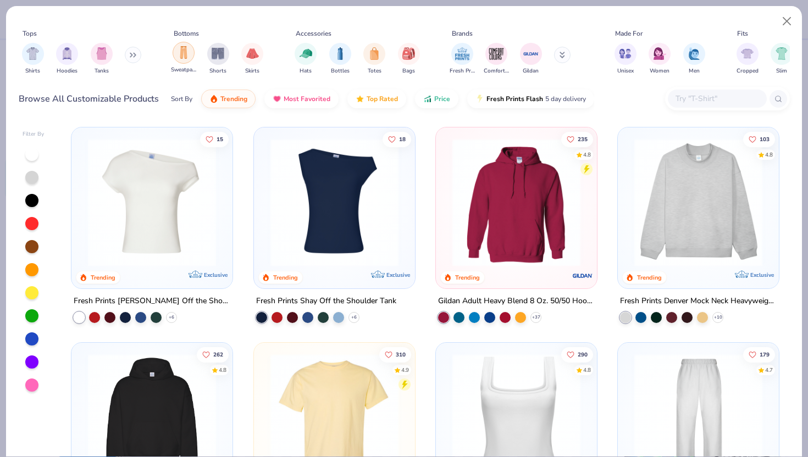
click at [211, 53] on div "filter for Shorts" at bounding box center [218, 54] width 22 height 22
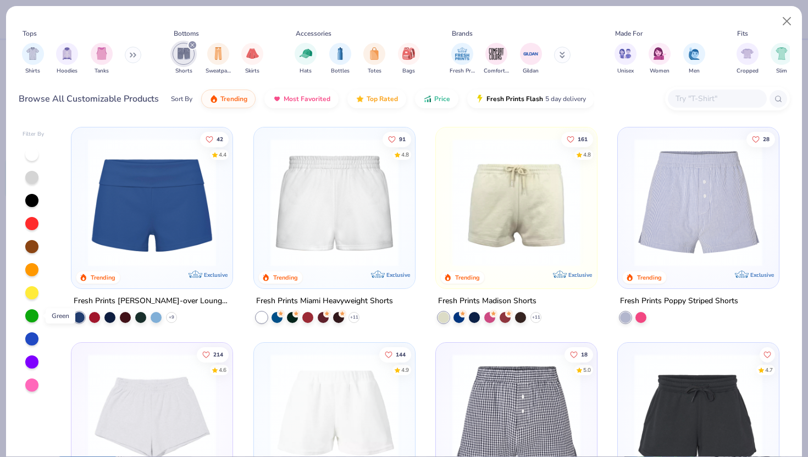
click at [35, 317] on div at bounding box center [31, 315] width 13 height 13
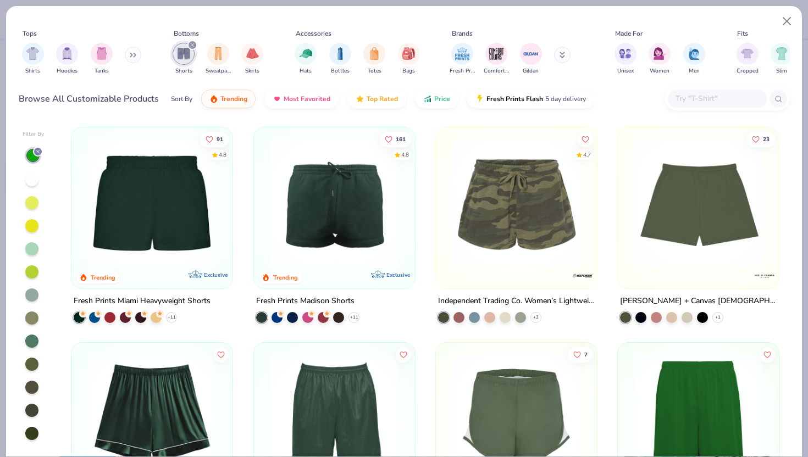
click at [318, 229] on img at bounding box center [334, 203] width 139 height 128
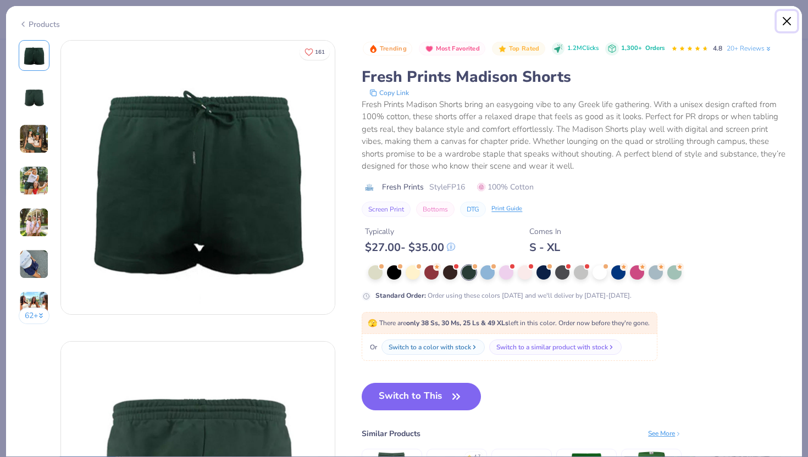
click at [571, 20] on button "Close" at bounding box center [787, 21] width 21 height 21
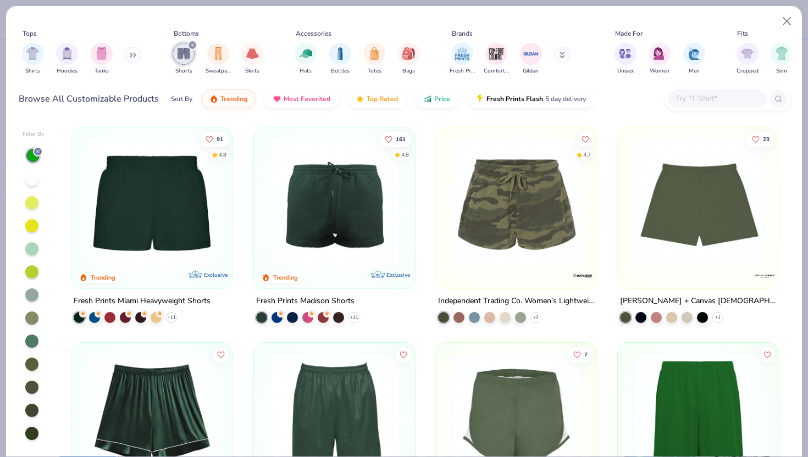
click at [128, 230] on img at bounding box center [151, 203] width 139 height 128
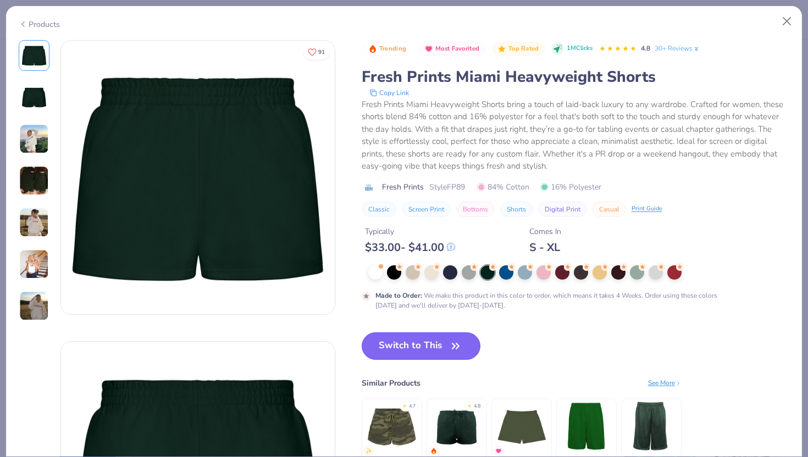
click at [417, 345] on button "Switch to This" at bounding box center [421, 346] width 119 height 27
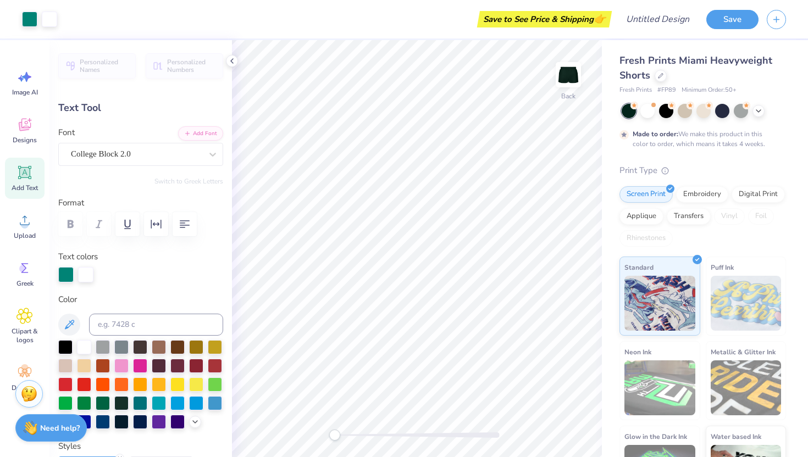
type input "2.00"
type input "0.46"
type input "0.17"
type input "4.21"
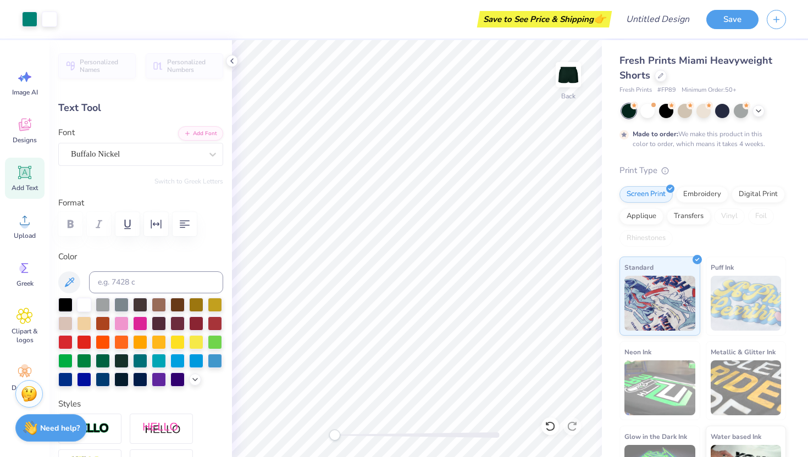
type input "0.66"
type input "0.25"
type input "3.93"
